Goal: Find specific page/section: Find specific page/section

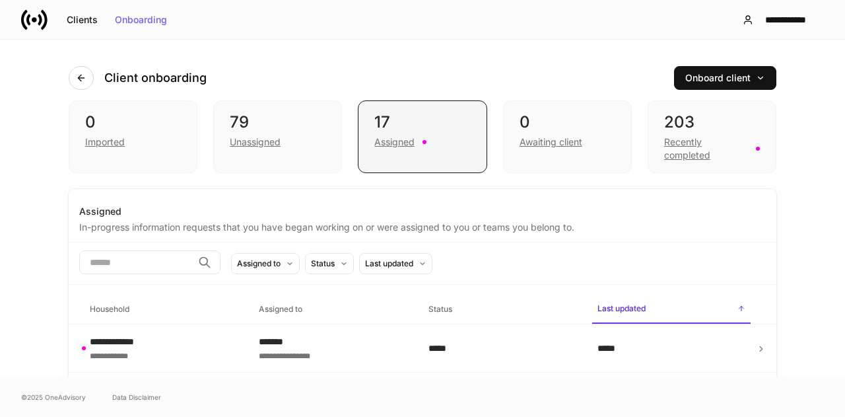
click at [391, 133] on div "Assigned" at bounding box center [422, 141] width 96 height 16
click at [257, 133] on div "Unassigned" at bounding box center [278, 141] width 96 height 16
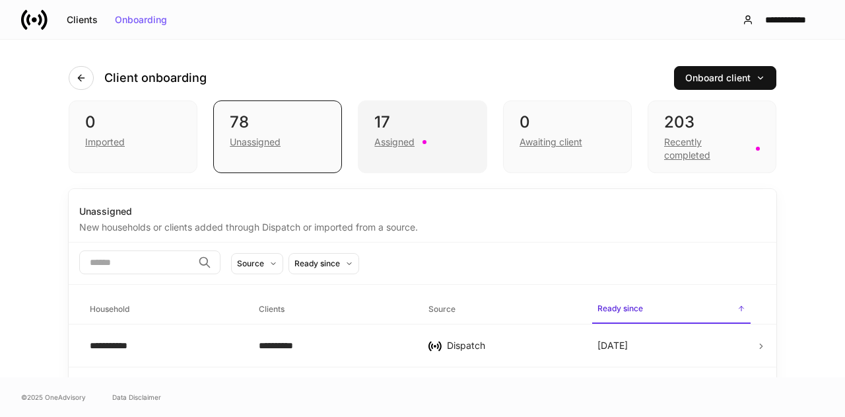
click at [376, 137] on div "Assigned" at bounding box center [394, 141] width 40 height 13
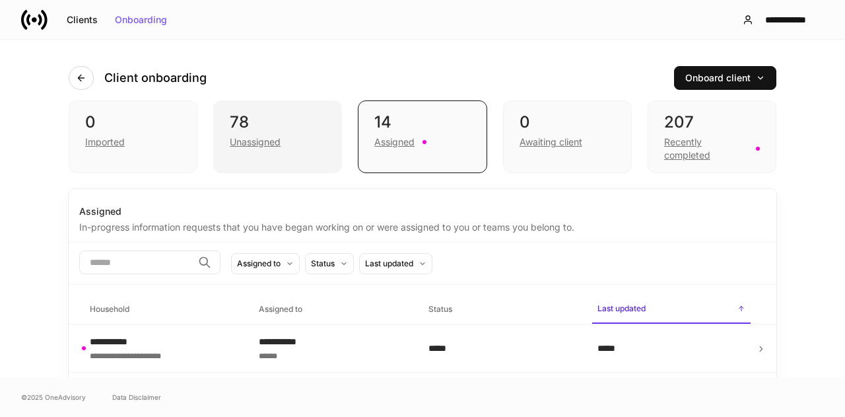
click at [240, 138] on div "Unassigned" at bounding box center [255, 141] width 51 height 13
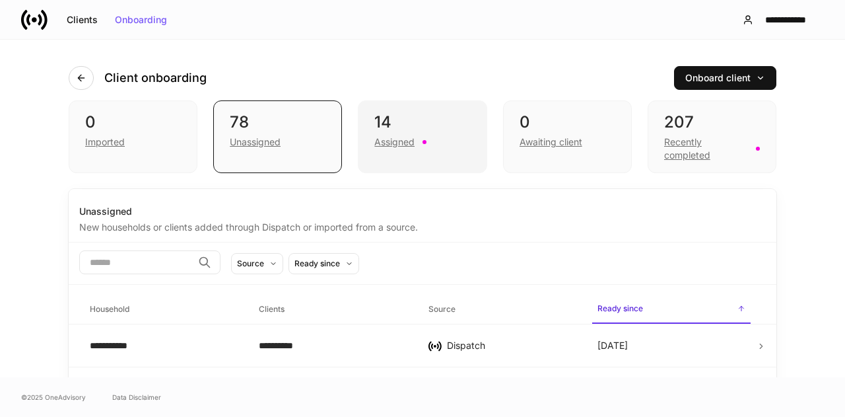
click at [382, 133] on div "Assigned" at bounding box center [422, 141] width 96 height 16
